Goal: Task Accomplishment & Management: Manage account settings

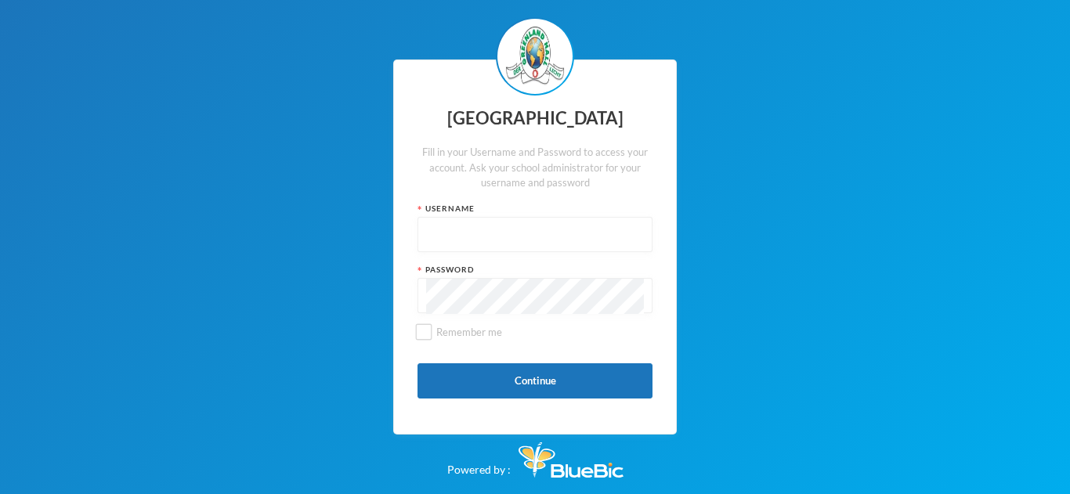
click at [470, 234] on input "text" at bounding box center [535, 235] width 218 height 35
type input "glh25c52"
click at [429, 338] on input "Remember me" at bounding box center [424, 332] width 16 height 16
click at [434, 334] on span "Remember me" at bounding box center [469, 332] width 78 height 13
click at [432, 334] on input "Remember me" at bounding box center [424, 332] width 16 height 16
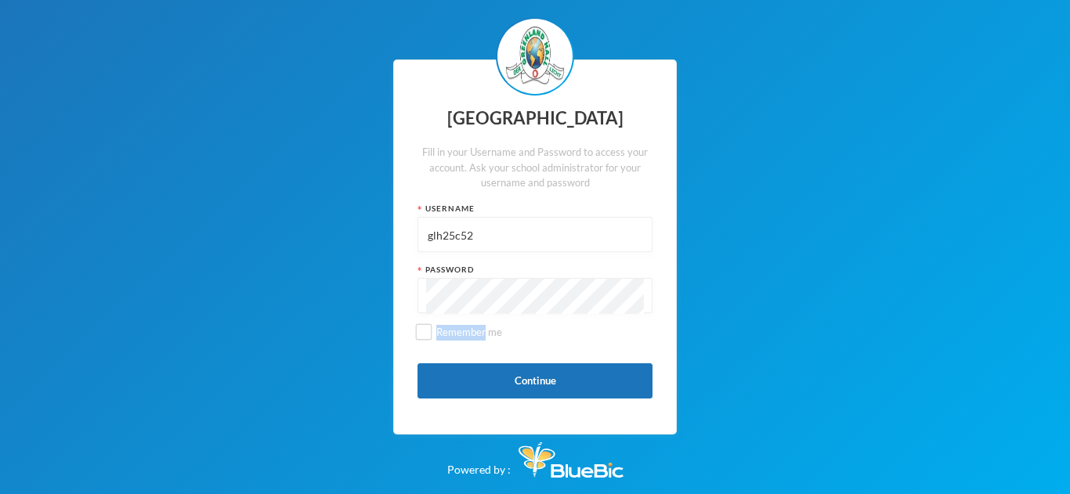
click at [402, 339] on div "Greenland Hall Fill in your Username and Password to access your account. Ask y…" at bounding box center [535, 248] width 284 height 376
click at [421, 332] on input "Remember me" at bounding box center [424, 332] width 16 height 16
click at [602, 378] on button "Continue" at bounding box center [534, 380] width 235 height 35
click at [473, 335] on span "Remember me" at bounding box center [469, 332] width 78 height 13
click at [432, 335] on input "Remember me" at bounding box center [424, 332] width 16 height 16
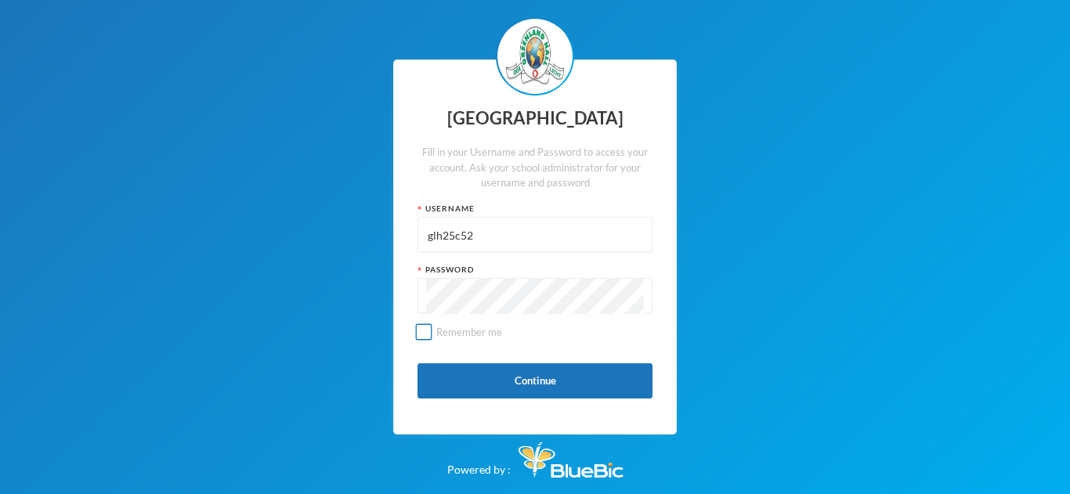
click at [473, 335] on span "Remember me" at bounding box center [469, 332] width 78 height 13
click at [432, 335] on input "Remember me" at bounding box center [424, 332] width 16 height 16
checkbox input "true"
click at [590, 382] on button "Continue" at bounding box center [534, 380] width 235 height 35
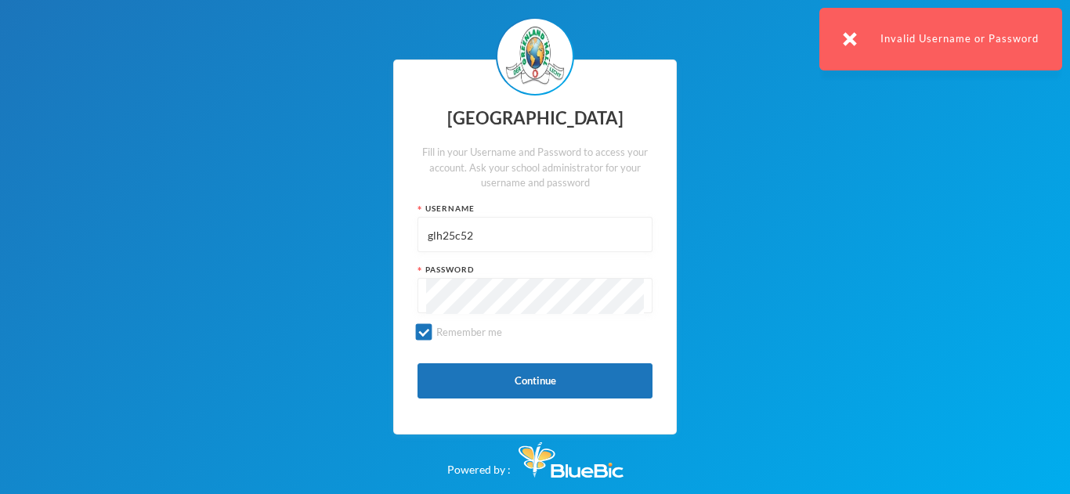
click at [479, 233] on input "glh25c52" at bounding box center [535, 235] width 218 height 35
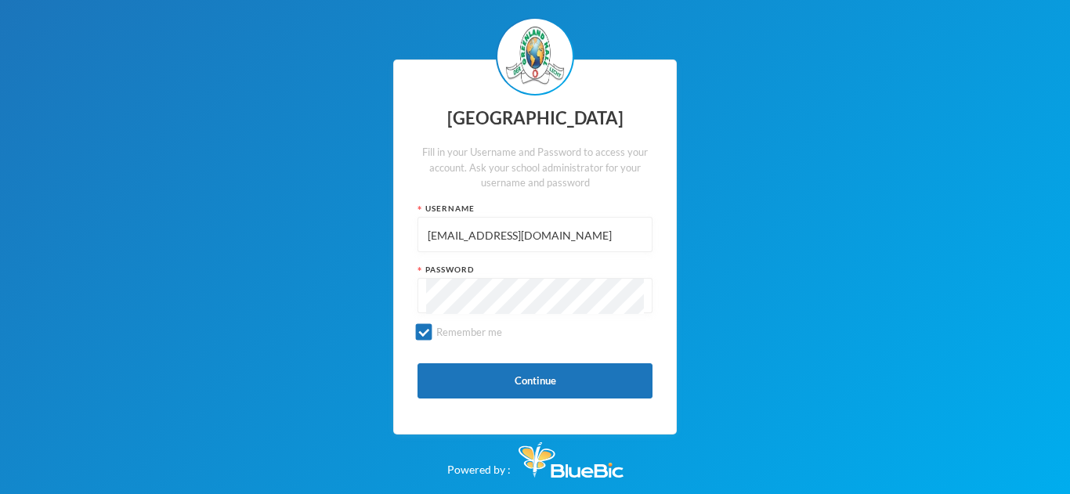
type input "[EMAIL_ADDRESS][DOMAIN_NAME]"
click at [609, 380] on button "Continue" at bounding box center [534, 380] width 235 height 35
click at [596, 381] on button "Continue" at bounding box center [534, 380] width 235 height 35
